Goal: Book appointment/travel/reservation

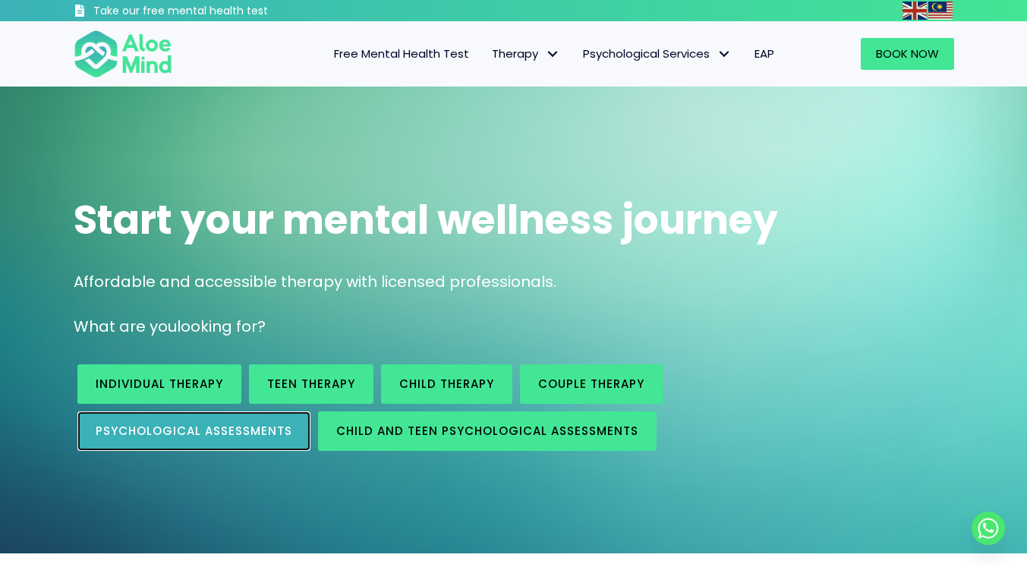
click at [272, 427] on span "Psychological assessments" at bounding box center [194, 431] width 197 height 16
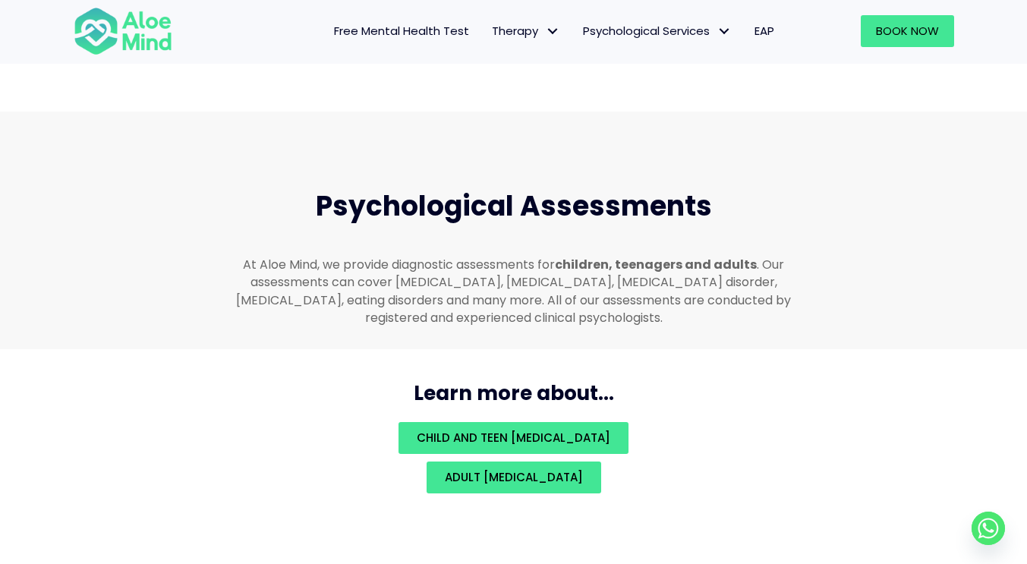
scroll to position [3223, 0]
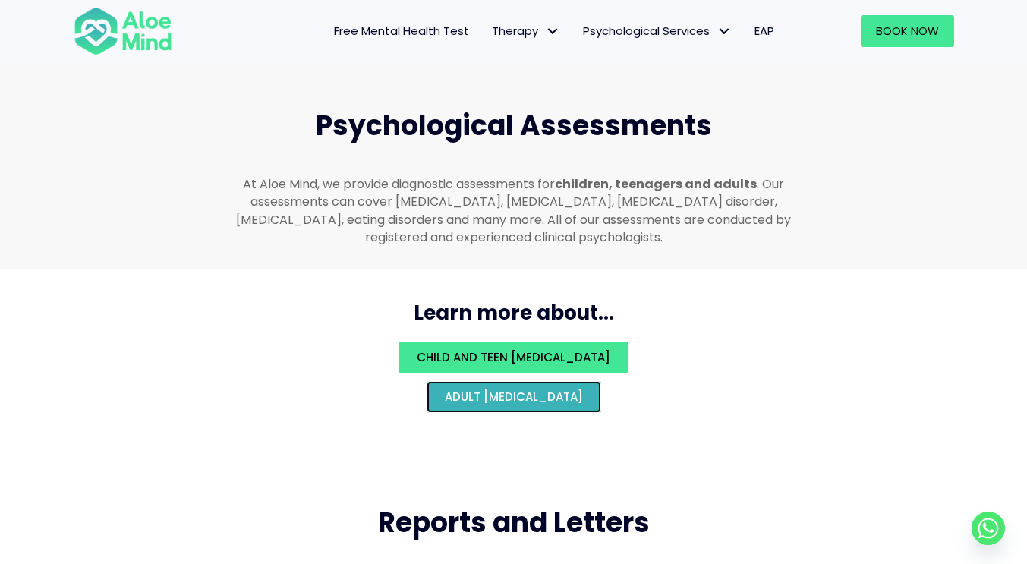
click at [580, 389] on span "Adult [MEDICAL_DATA]" at bounding box center [514, 397] width 138 height 16
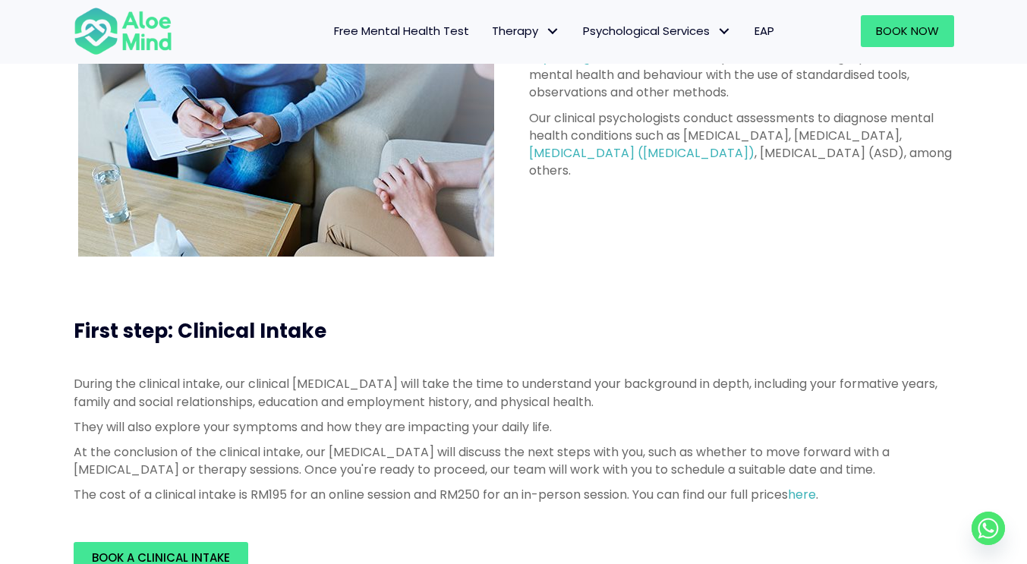
scroll to position [304, 0]
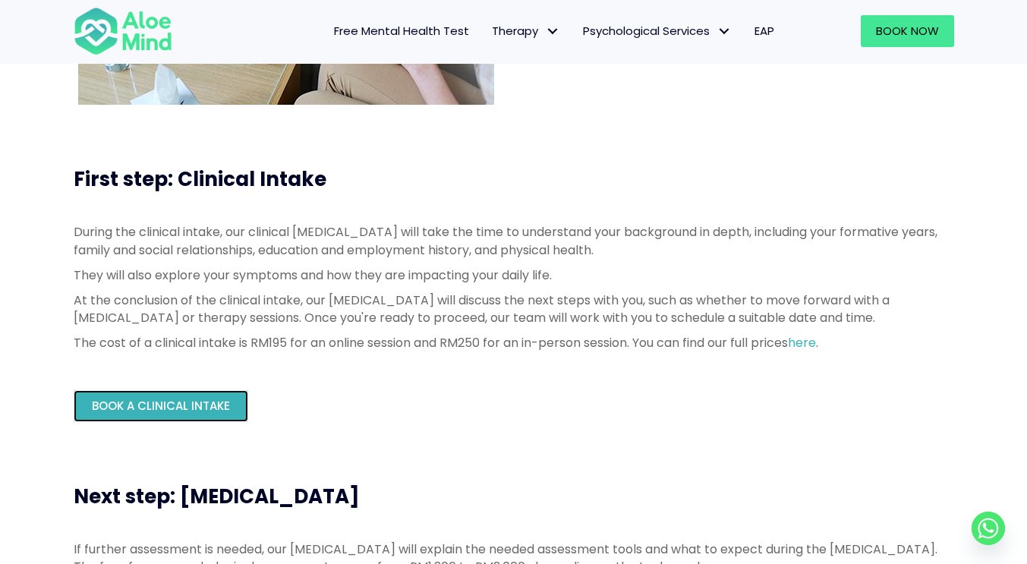
click at [197, 407] on span "Book a Clinical Intake" at bounding box center [161, 406] width 138 height 16
